Goal: Information Seeking & Learning: Learn about a topic

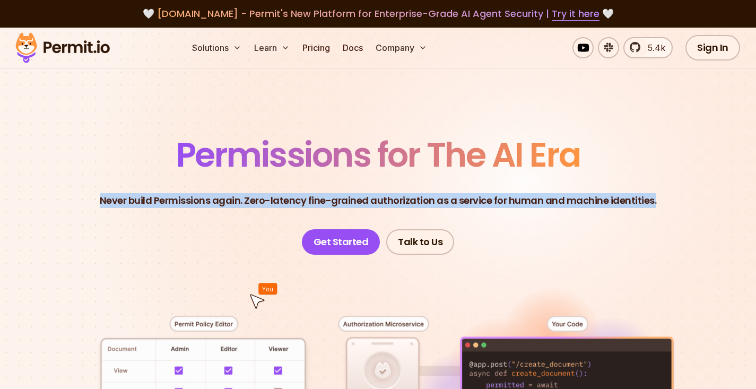
drag, startPoint x: 102, startPoint y: 199, endPoint x: 676, endPoint y: 208, distance: 574.6
click at [676, 208] on header "Permissions for The AI Era Never build Permissions again. Zero-latency fine-gra…" at bounding box center [377, 196] width 705 height 117
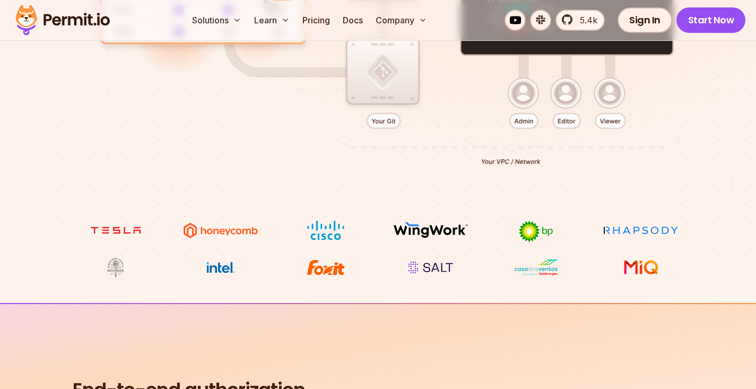
scroll to position [600, 0]
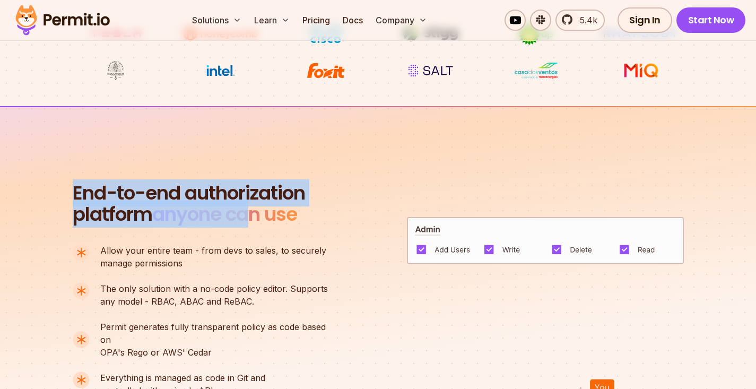
drag, startPoint x: 68, startPoint y: 191, endPoint x: 369, endPoint y: 205, distance: 300.6
click at [369, 205] on section "End-to-end authorization platform anyone can use A no-code authorization platfo…" at bounding box center [378, 299] width 756 height 386
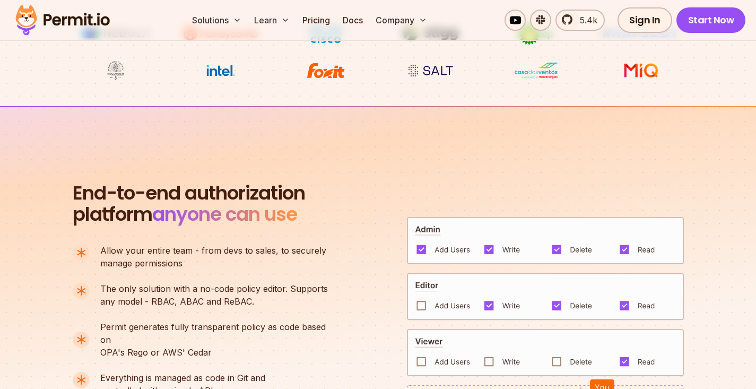
click at [378, 236] on div "End-to-end authorization platform anyone can use A no-code authorization platfo…" at bounding box center [378, 311] width 611 height 259
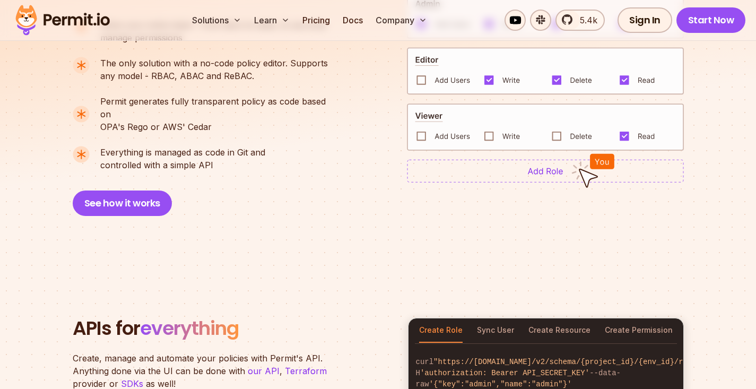
scroll to position [826, 0]
click at [149, 191] on button "See how it works" at bounding box center [122, 202] width 99 height 25
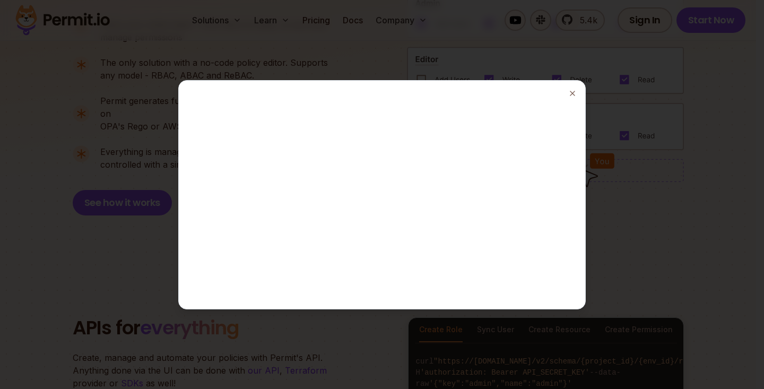
click at [638, 214] on div at bounding box center [382, 194] width 764 height 389
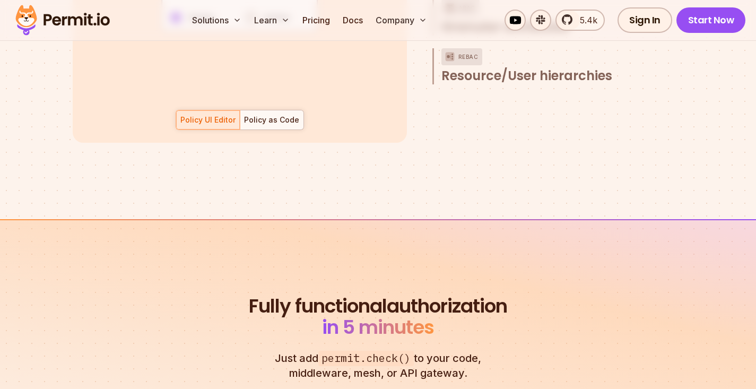
scroll to position [1735, 0]
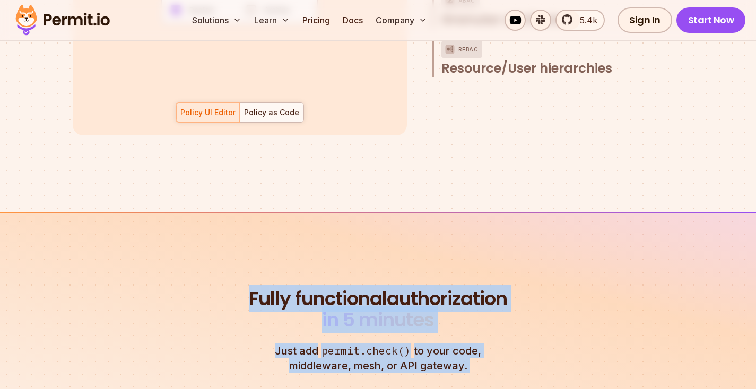
drag, startPoint x: 308, startPoint y: 281, endPoint x: 440, endPoint y: 369, distance: 158.3
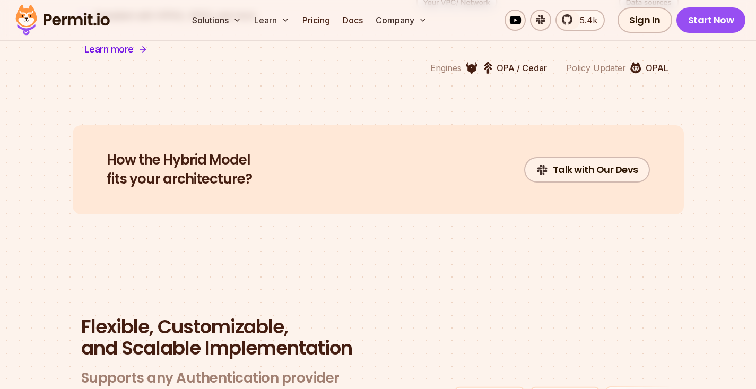
scroll to position [2879, 0]
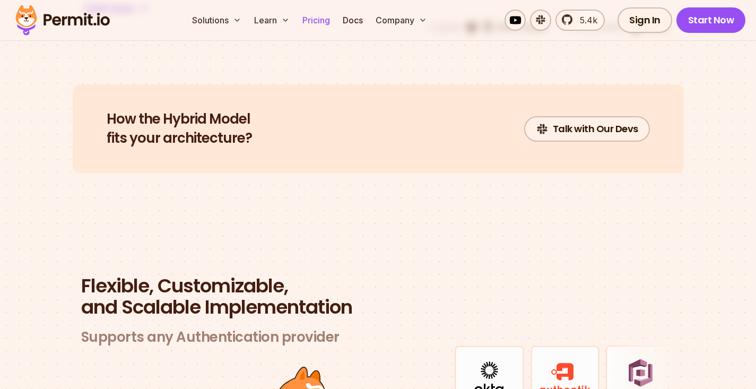
click at [323, 26] on link "Pricing" at bounding box center [316, 20] width 36 height 21
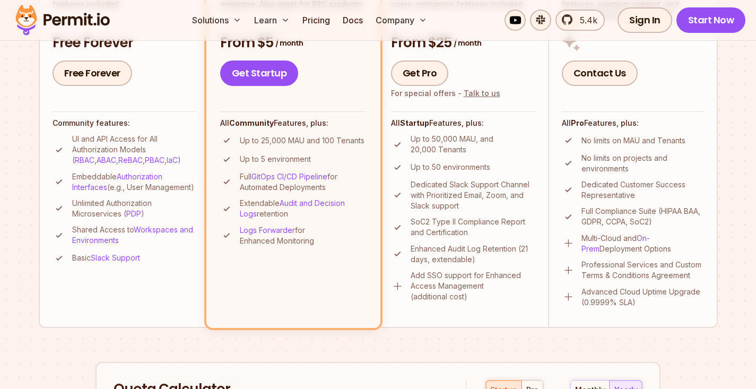
scroll to position [363, 0]
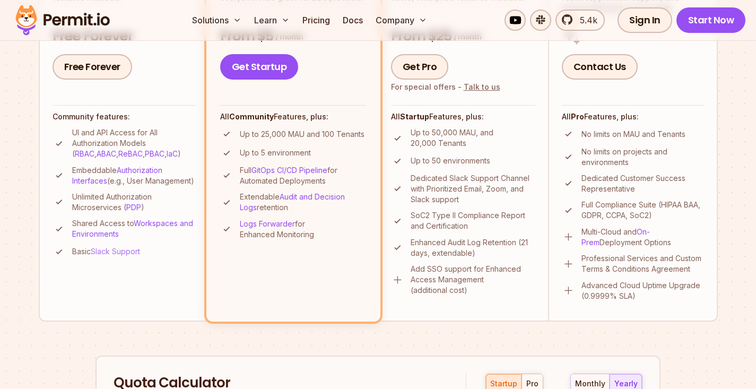
click at [126, 256] on link "Slack Support" at bounding box center [115, 251] width 49 height 9
